Goal: Find specific fact: Find specific fact

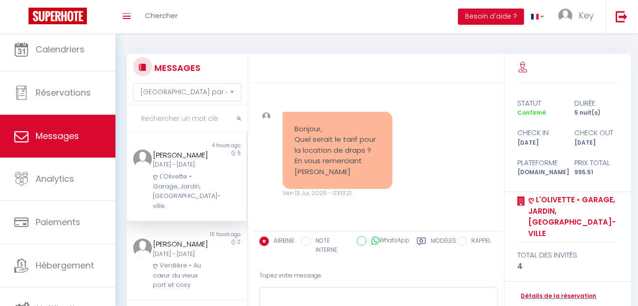
select select "message"
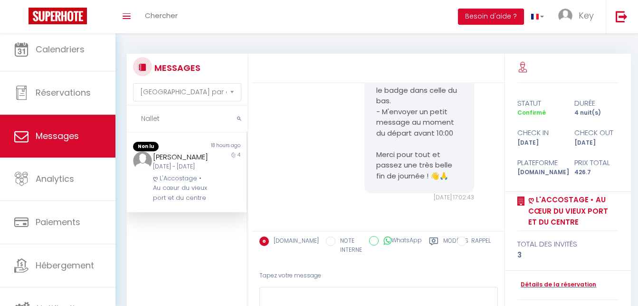
type input "Nallet"
click at [206, 170] on div "[PERSON_NAME] [DATE] - [DATE] ღ L'Accostage • Au cœur du vieux port et du centre" at bounding box center [182, 177] width 70 height 52
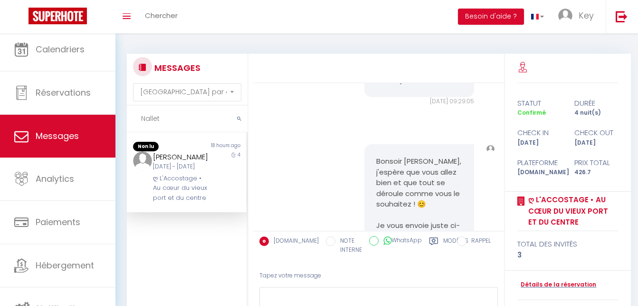
scroll to position [3657, 0]
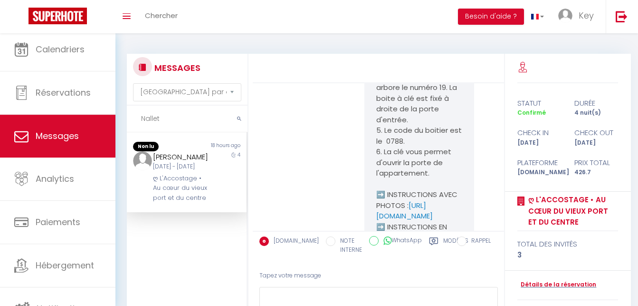
scroll to position [3221, 0]
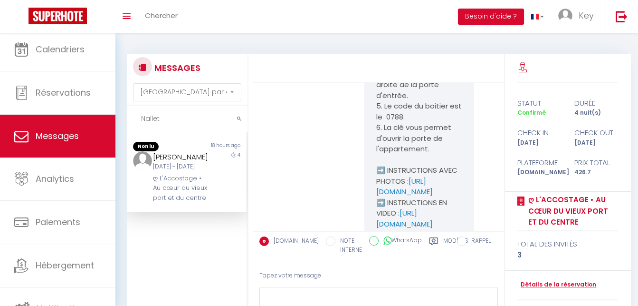
drag, startPoint x: 387, startPoint y: 150, endPoint x: 402, endPoint y: 160, distance: 18.2
click at [402, 160] on p "🔑🔒 VOS INSTRUCTIONS CHECK-IN : 1. Vous pouvez accéder à l'immeuble au [STREET_A…" at bounding box center [419, 15] width 86 height 556
copy p "[STREET_ADDRESS]"
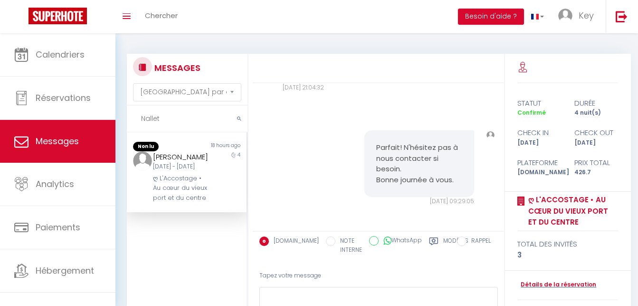
scroll to position [3560, 0]
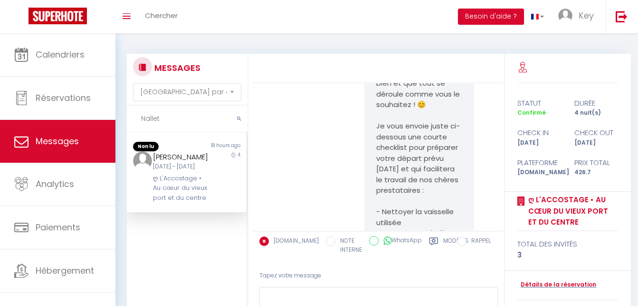
scroll to position [3706, 0]
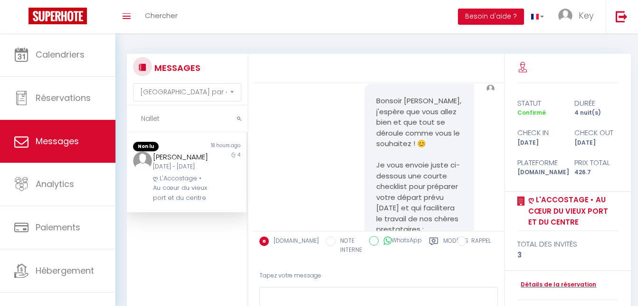
copy p "➡️ CODES D'ACCES : 1617 &"
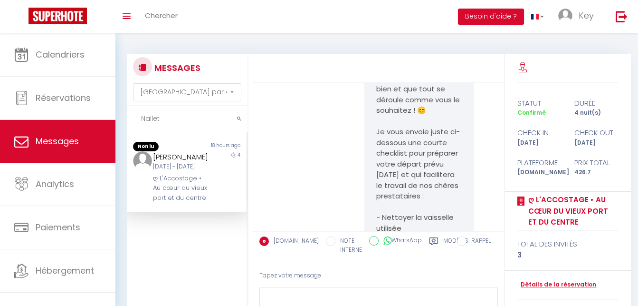
scroll to position [3754, 0]
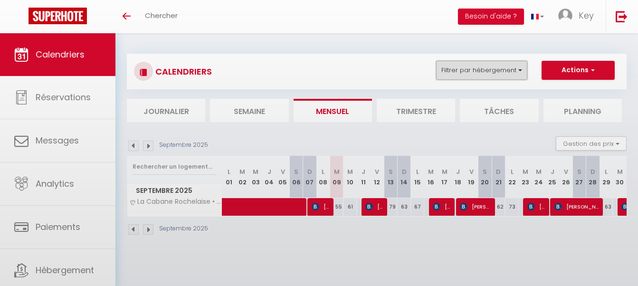
click at [477, 76] on button "Filtrer par hébergement" at bounding box center [481, 70] width 91 height 19
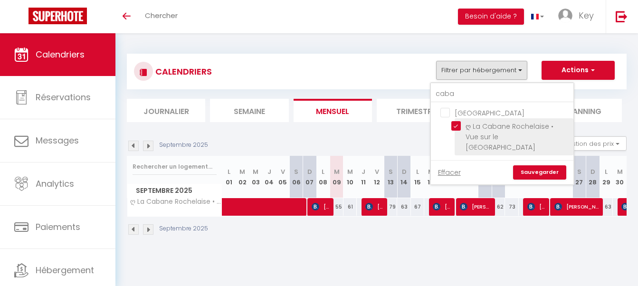
click at [457, 126] on input "ღ La Cabane Rochelaise • Vue sur le vieux-port" at bounding box center [511, 126] width 119 height 10
checkbox input "false"
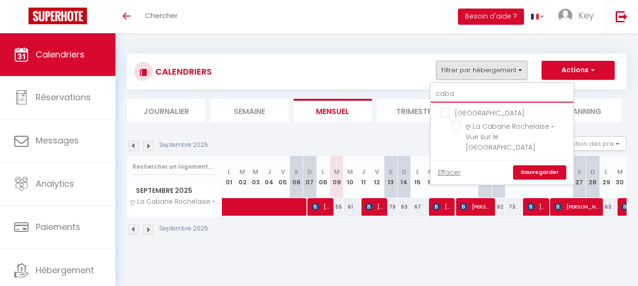
click at [479, 99] on input "caba" at bounding box center [502, 94] width 143 height 17
type input "a"
checkbox input "false"
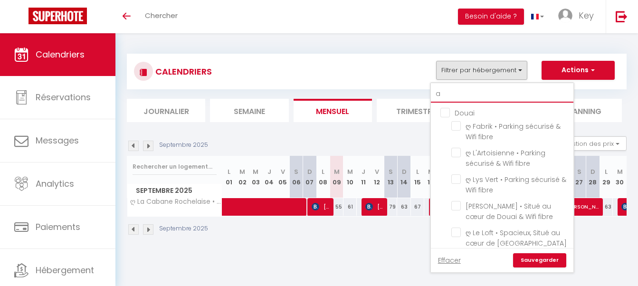
type input "an"
checkbox input "false"
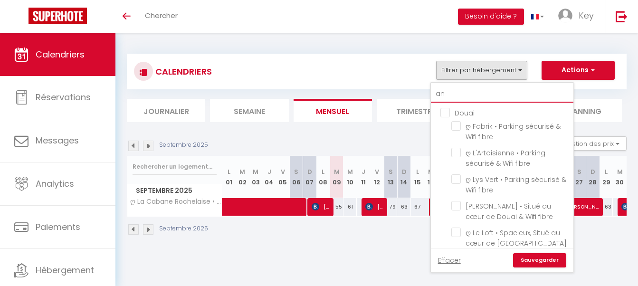
checkbox input "false"
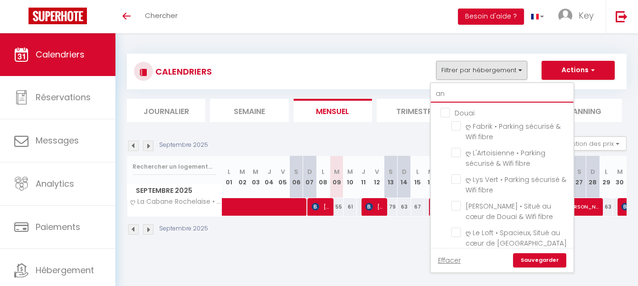
checkbox input "false"
type input "ant"
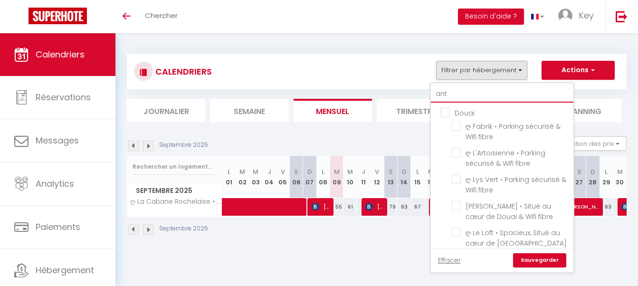
checkbox input "false"
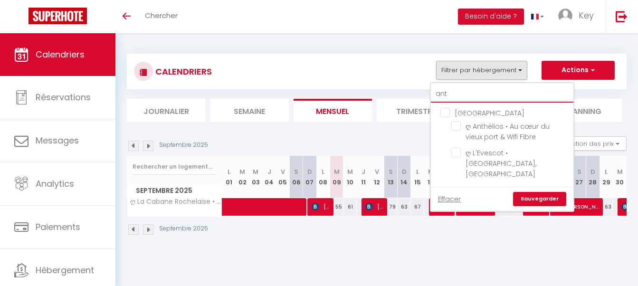
type input "anth"
checkbox input "false"
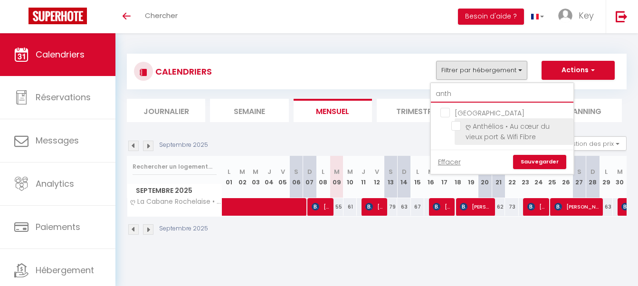
type input "anth"
click at [456, 123] on input "ღ Anthélios • Au cœur du vieux port & Wifi Fibre" at bounding box center [511, 126] width 119 height 10
checkbox input "true"
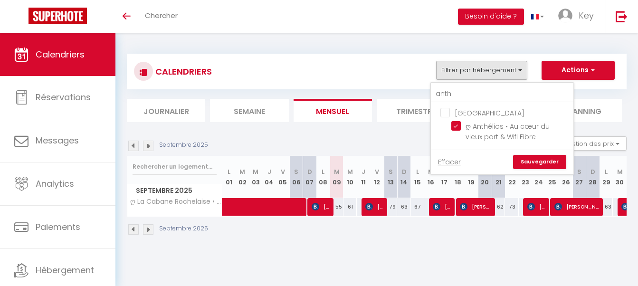
click at [532, 168] on link "Sauvegarder" at bounding box center [539, 162] width 53 height 14
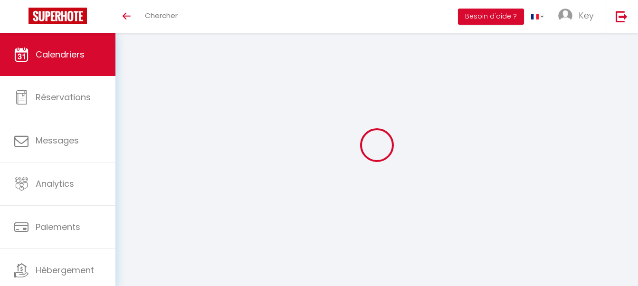
select select "0"
select select "23274"
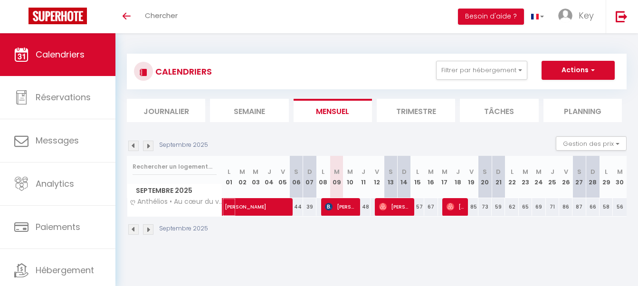
click at [264, 204] on span "Margaux Mounier" at bounding box center [279, 202] width 109 height 18
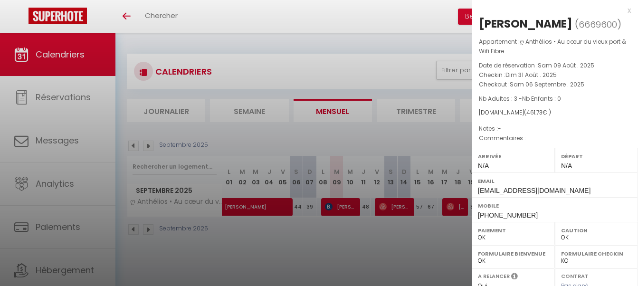
click at [562, 23] on div "Margaux Mounier" at bounding box center [526, 23] width 94 height 15
copy div "Mounier"
